Goal: Transaction & Acquisition: Obtain resource

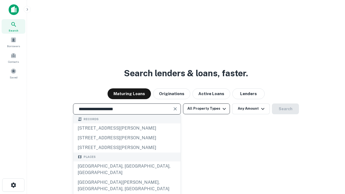
type input "**********"
click at [206, 109] on button "All Property Types" at bounding box center [206, 109] width 47 height 11
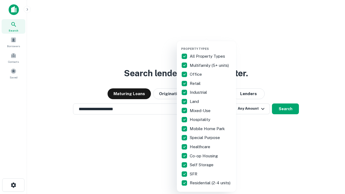
click at [211, 45] on button "button" at bounding box center [210, 45] width 59 height 0
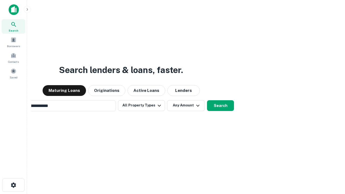
scroll to position [8, 0]
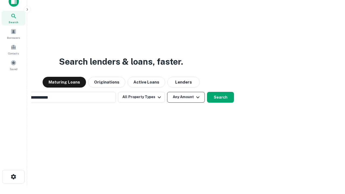
click at [167, 92] on button "Any Amount" at bounding box center [186, 97] width 38 height 11
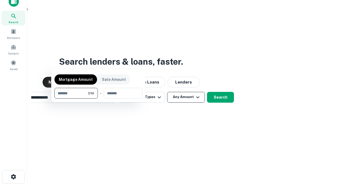
scroll to position [9, 0]
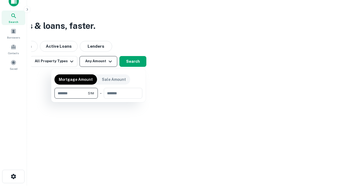
type input "*******"
click at [98, 99] on button "button" at bounding box center [98, 99] width 88 height 0
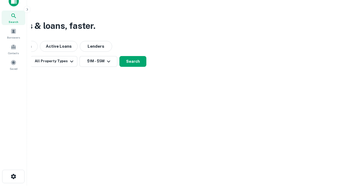
scroll to position [8, 0]
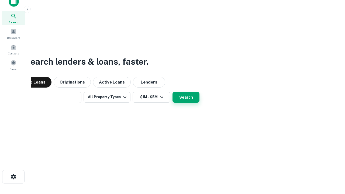
click at [173, 92] on button "Search" at bounding box center [186, 97] width 27 height 11
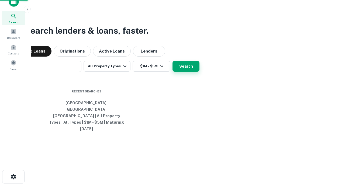
scroll to position [9, 0]
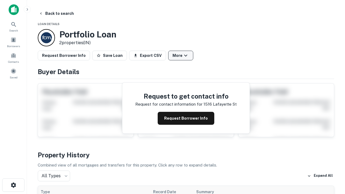
click at [181, 56] on button "More" at bounding box center [180, 56] width 25 height 10
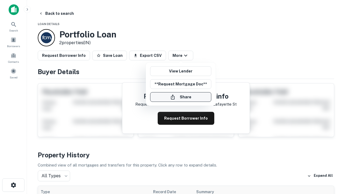
click at [181, 97] on button "Share" at bounding box center [180, 97] width 61 height 10
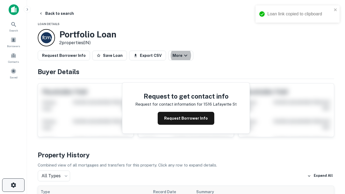
click at [13, 185] on icon "button" at bounding box center [13, 185] width 6 height 6
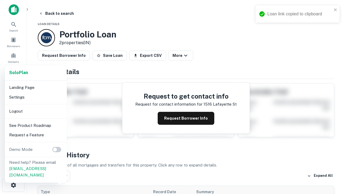
click at [36, 111] on li "Logout" at bounding box center [36, 111] width 58 height 10
